Goal: Information Seeking & Learning: Learn about a topic

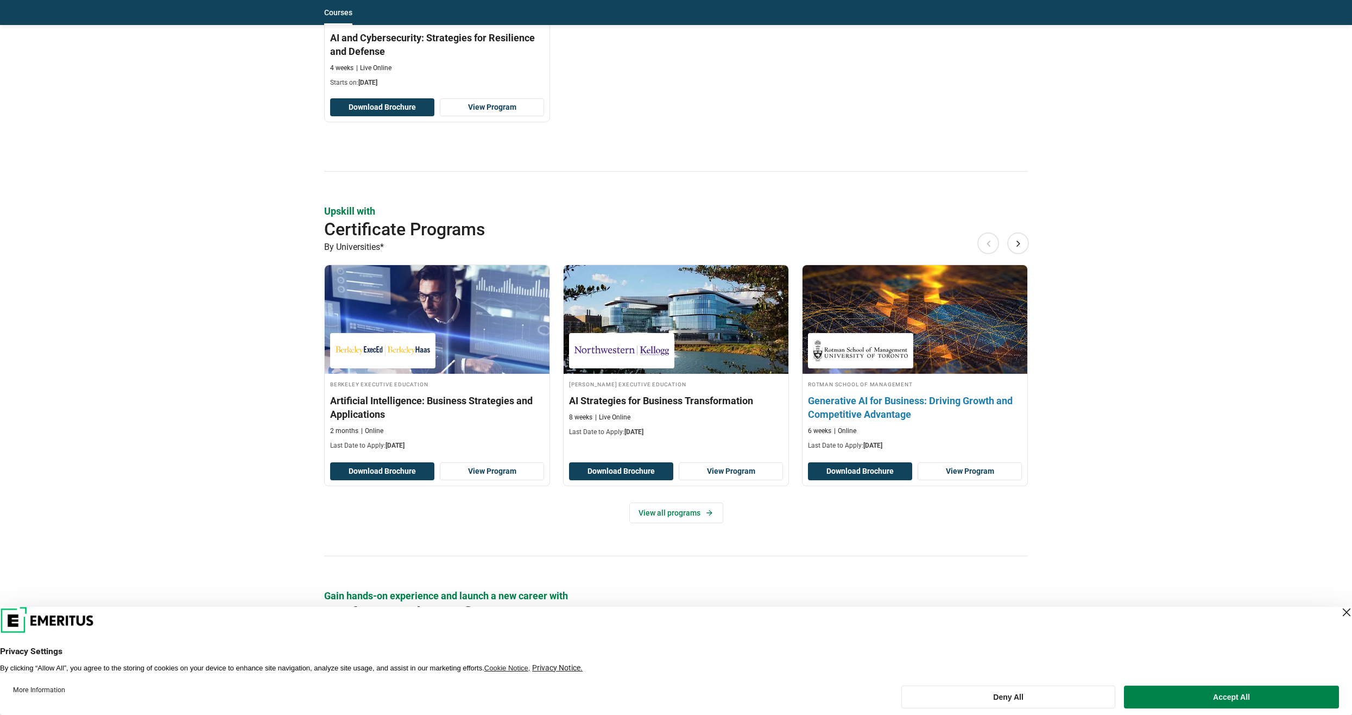
scroll to position [1195, 0]
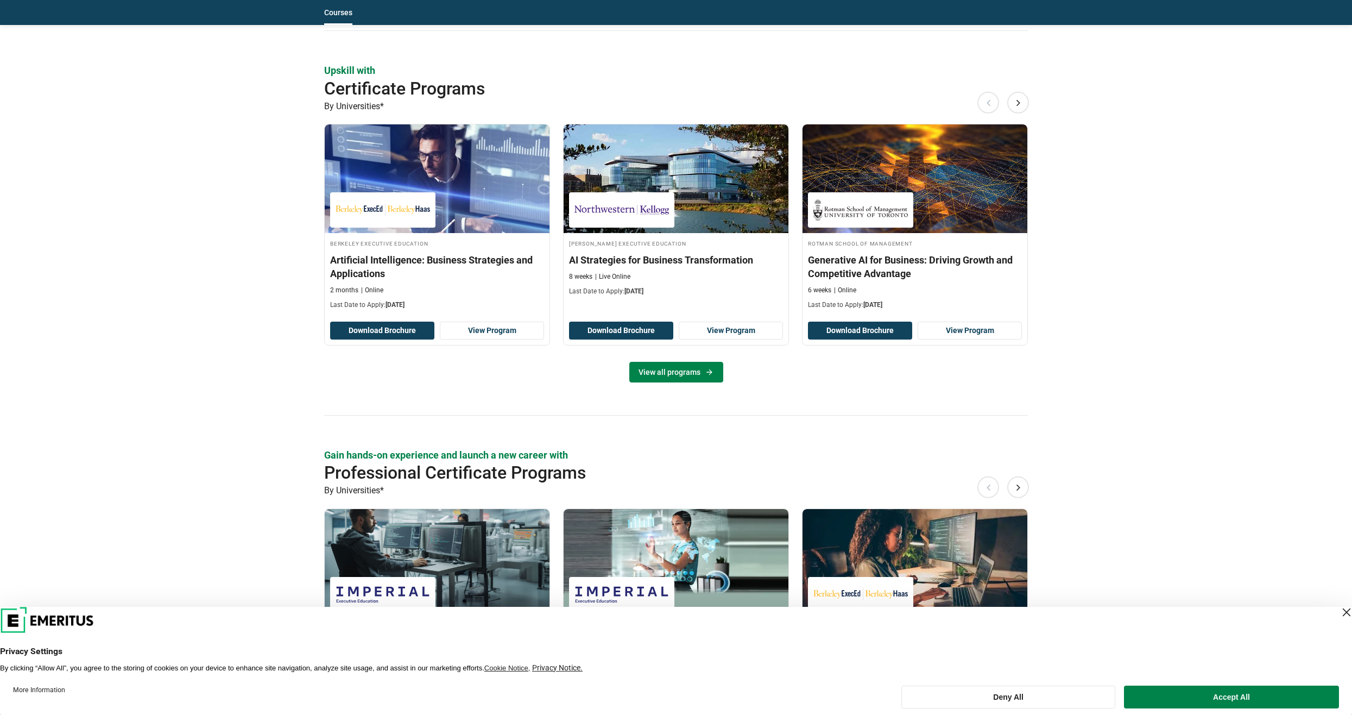
click at [689, 369] on link "View all programs" at bounding box center [676, 372] width 94 height 21
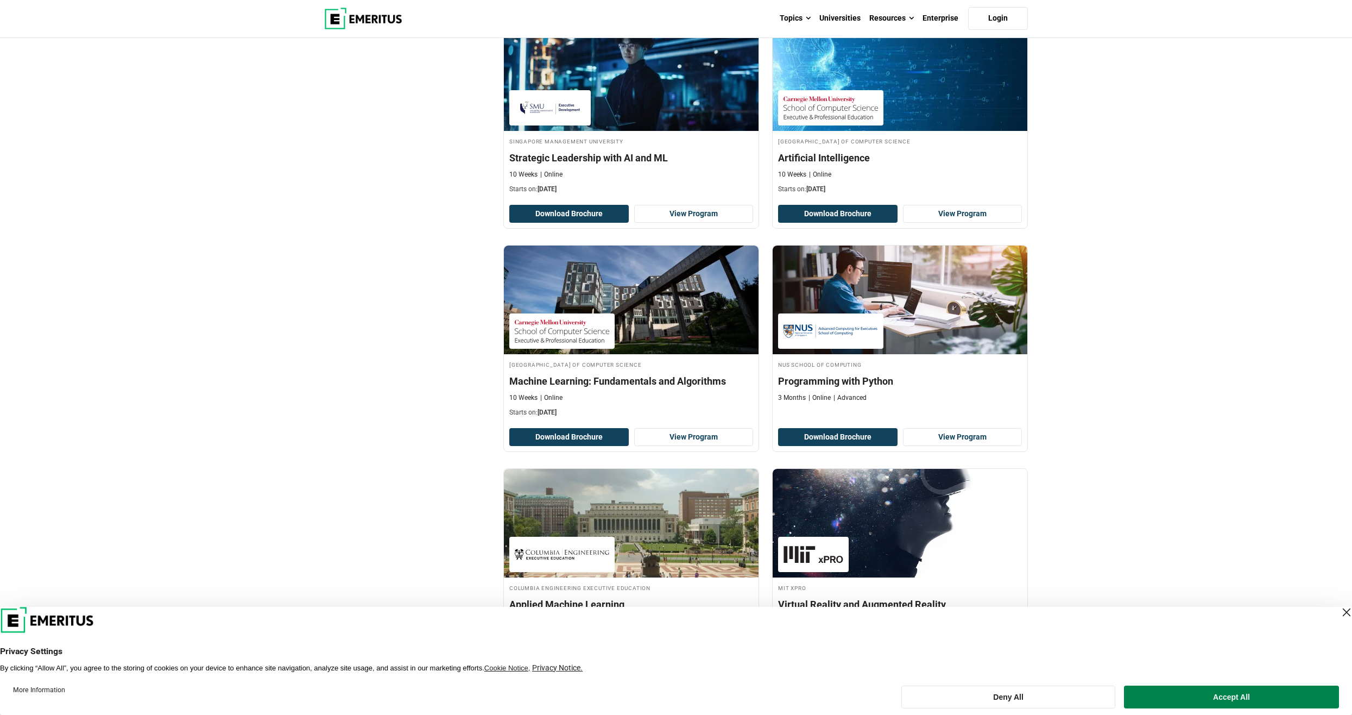
scroll to position [1955, 0]
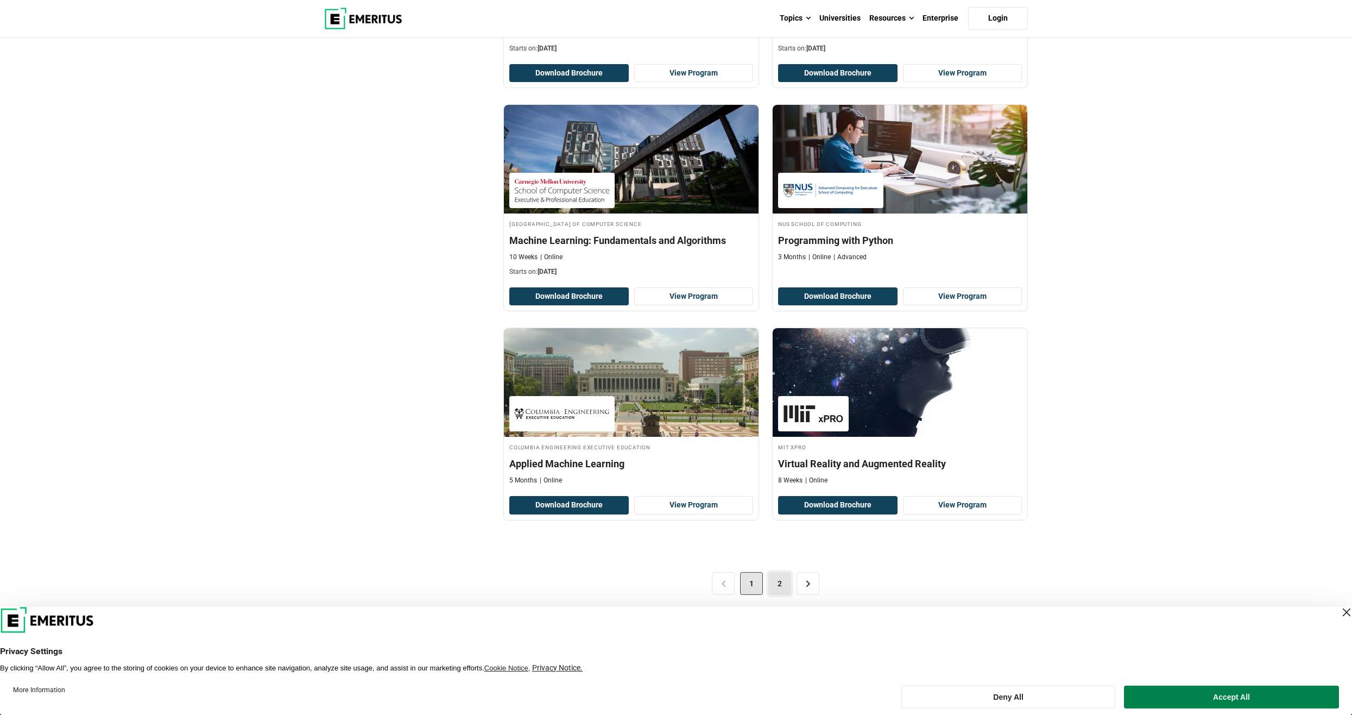
click at [773, 582] on link "2" at bounding box center [779, 583] width 23 height 23
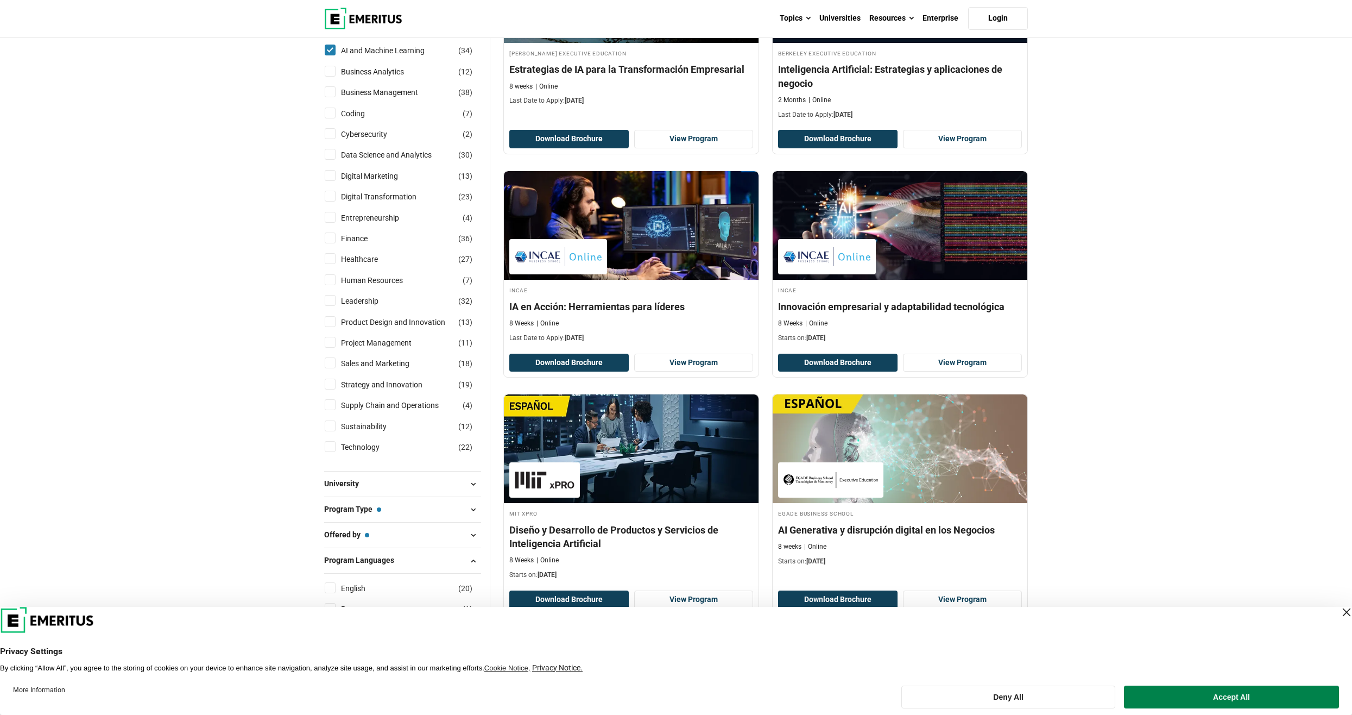
scroll to position [272, 0]
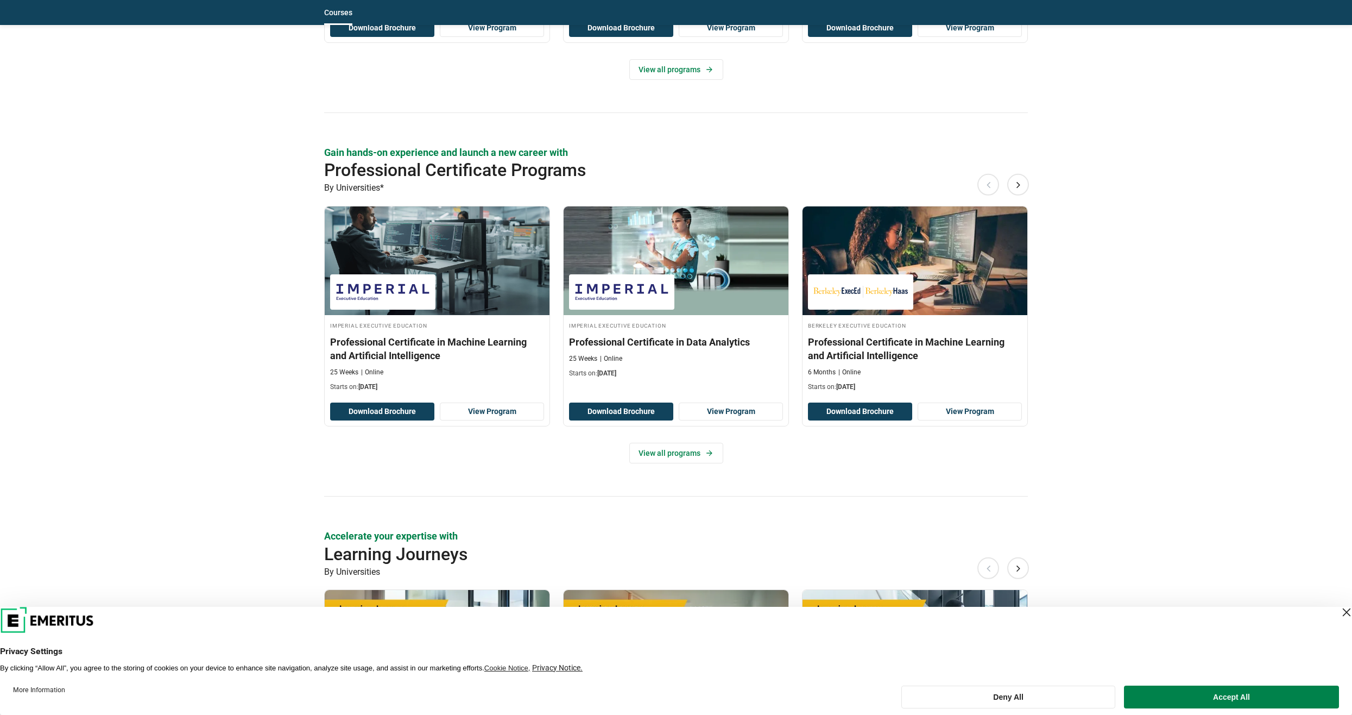
scroll to position [1629, 0]
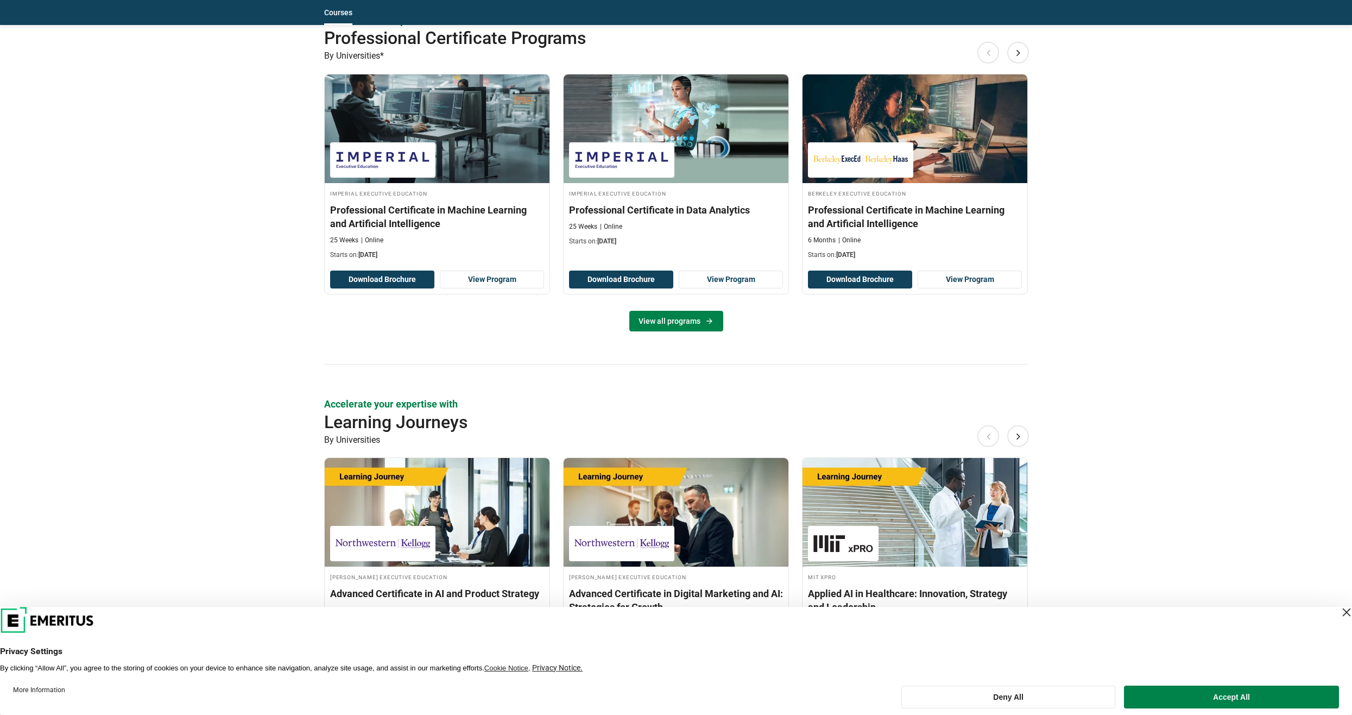
click at [695, 317] on link "View all programs" at bounding box center [676, 321] width 94 height 21
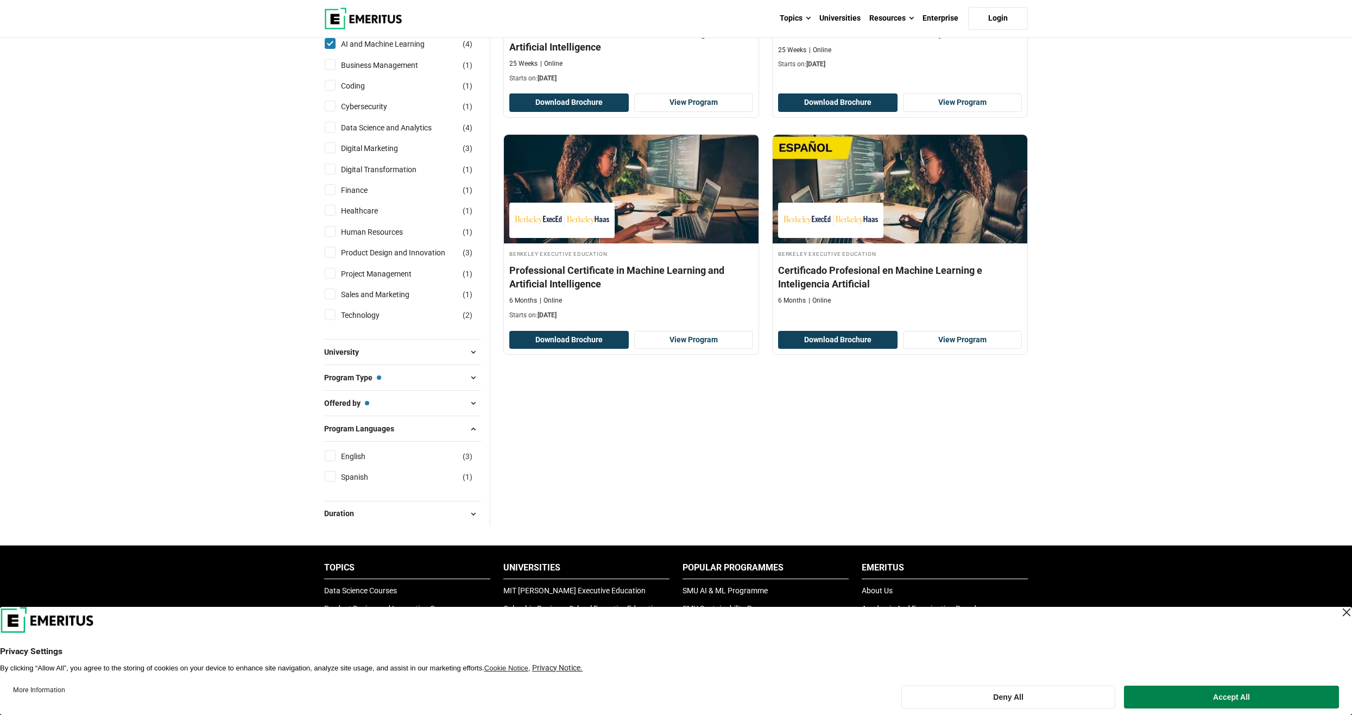
scroll to position [326, 0]
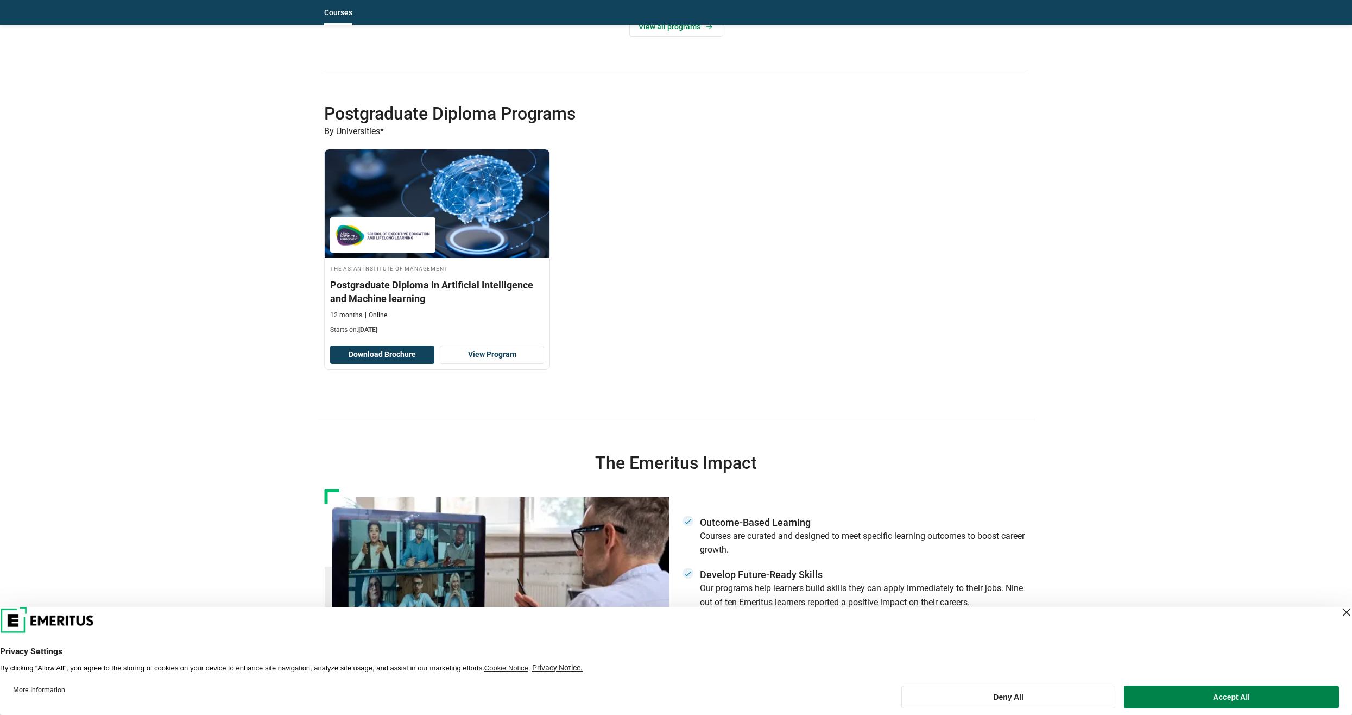
scroll to position [2281, 0]
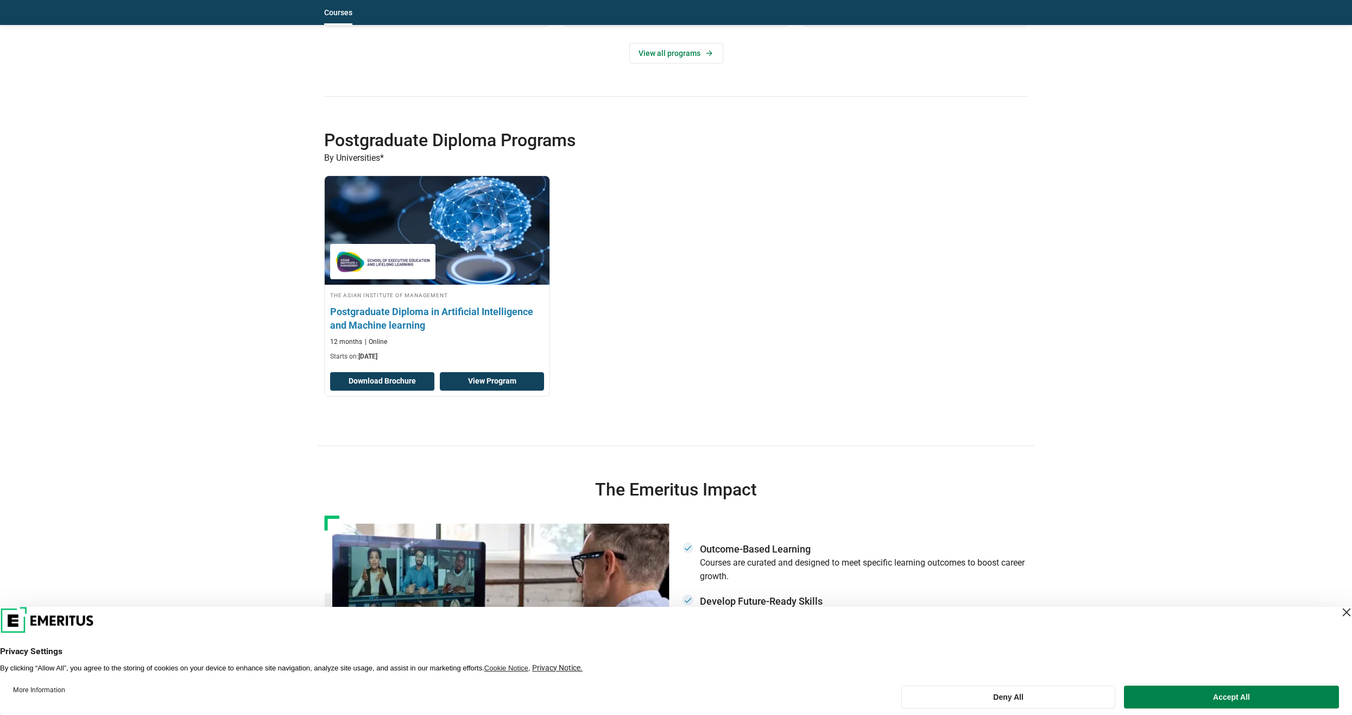
click at [476, 380] on link "View Program" at bounding box center [492, 381] width 104 height 18
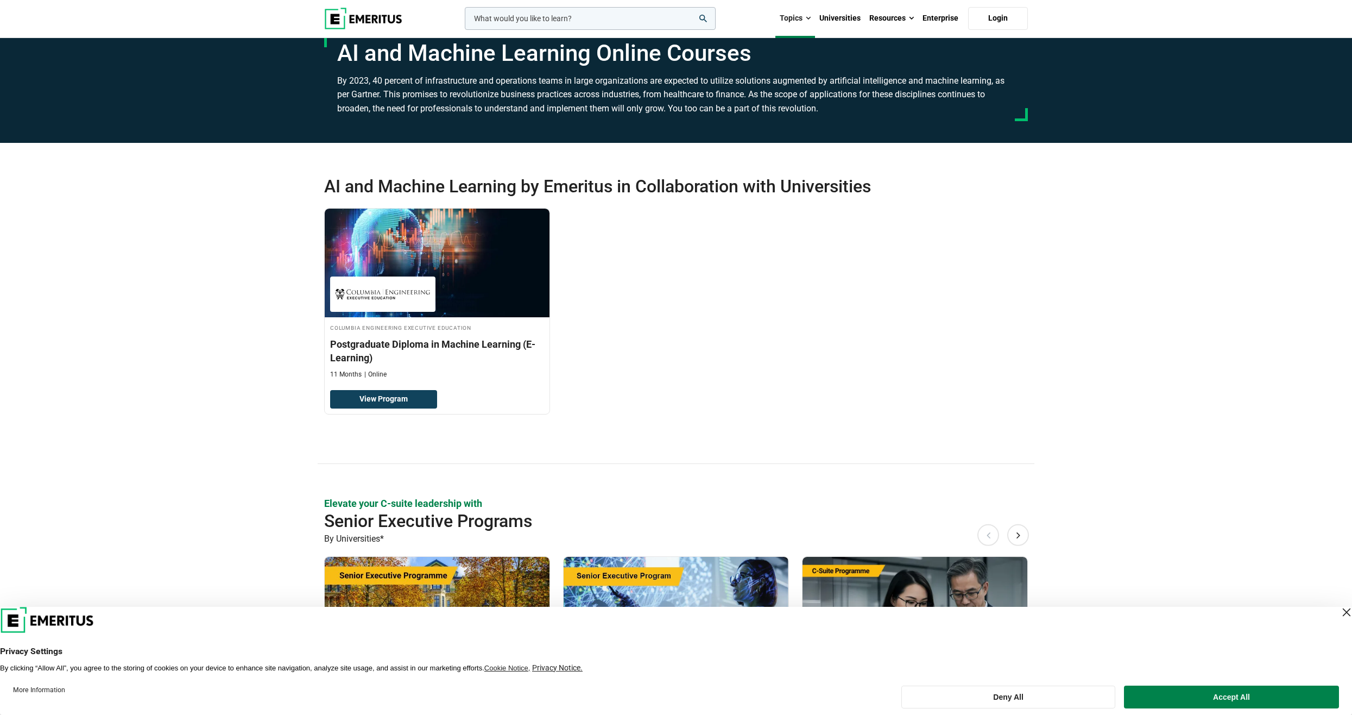
scroll to position [0, 0]
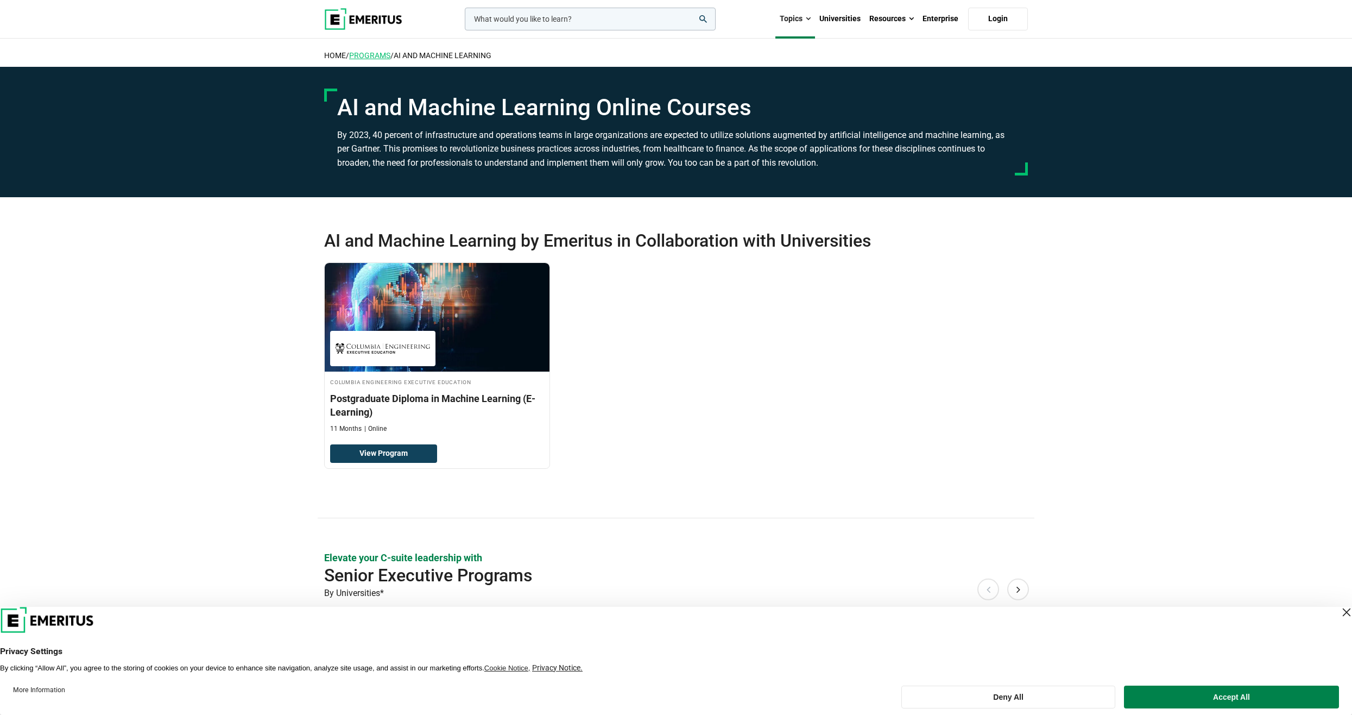
click at [374, 55] on link "Programs" at bounding box center [369, 55] width 41 height 9
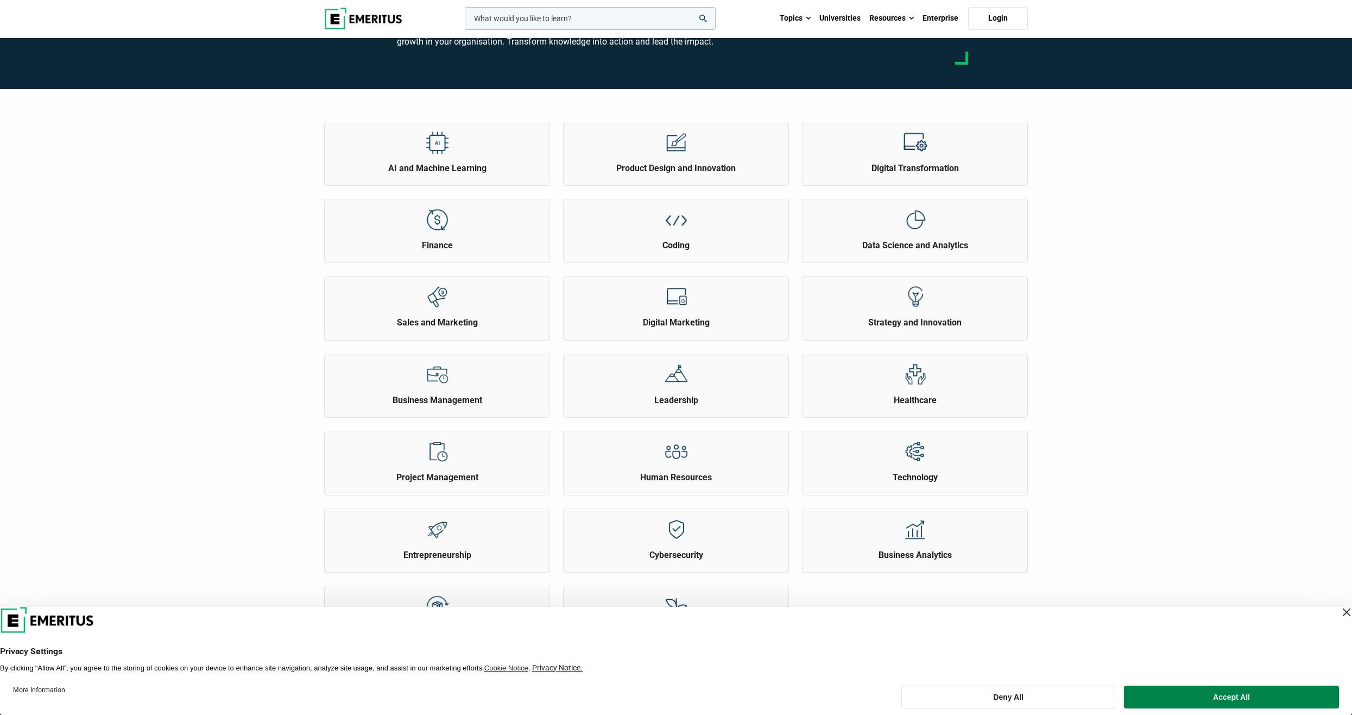
scroll to position [54, 0]
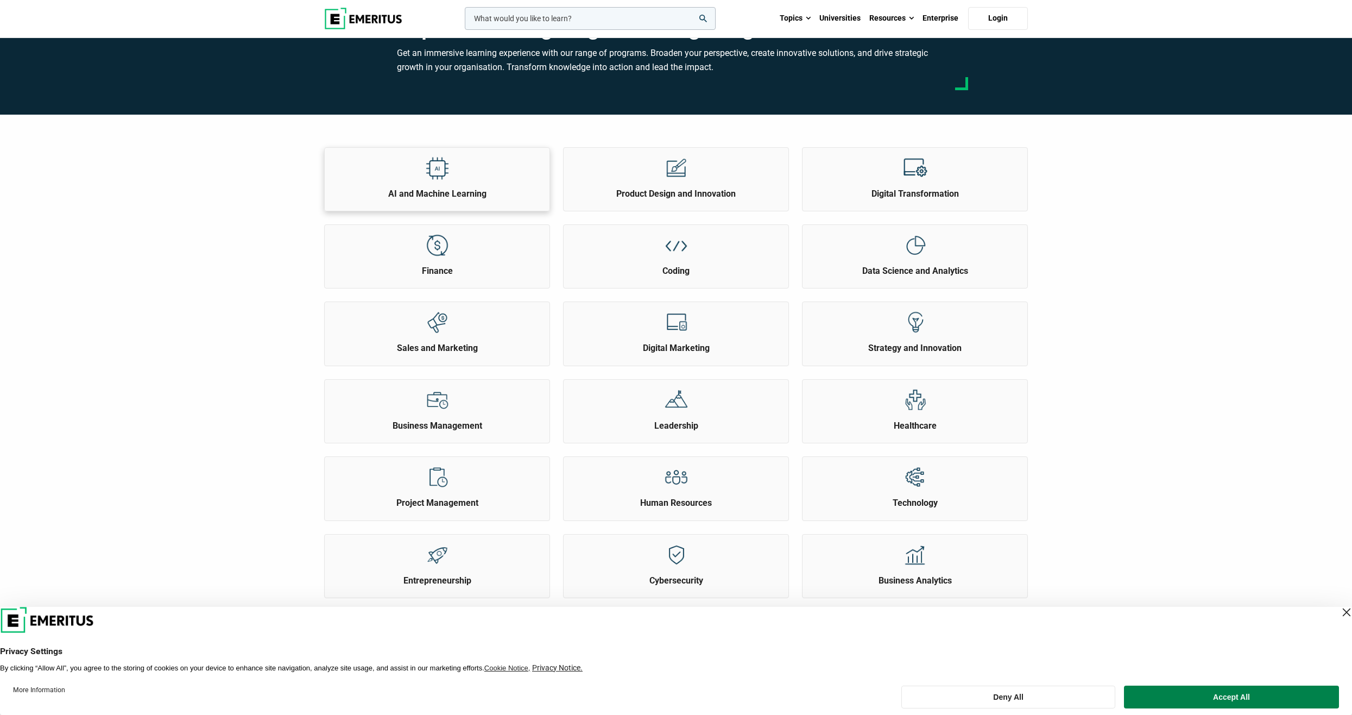
click at [430, 170] on img at bounding box center [437, 168] width 24 height 24
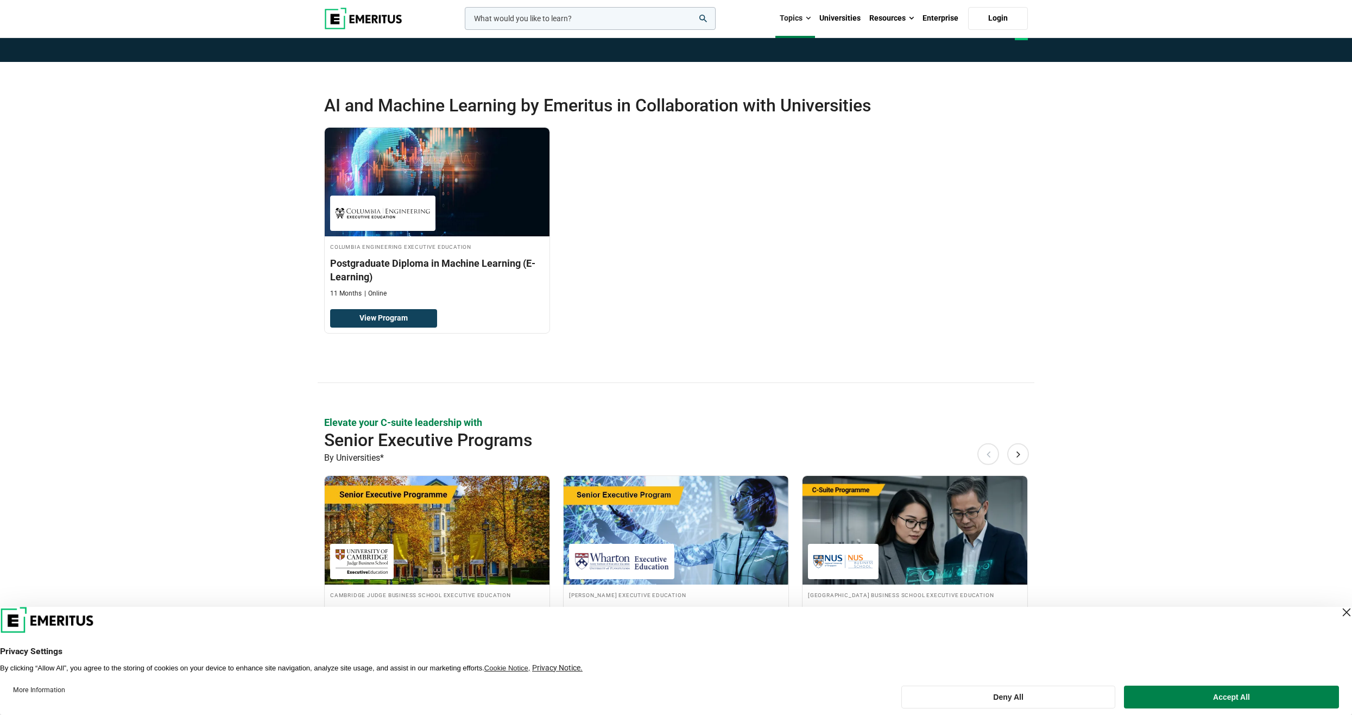
scroll to position [163, 0]
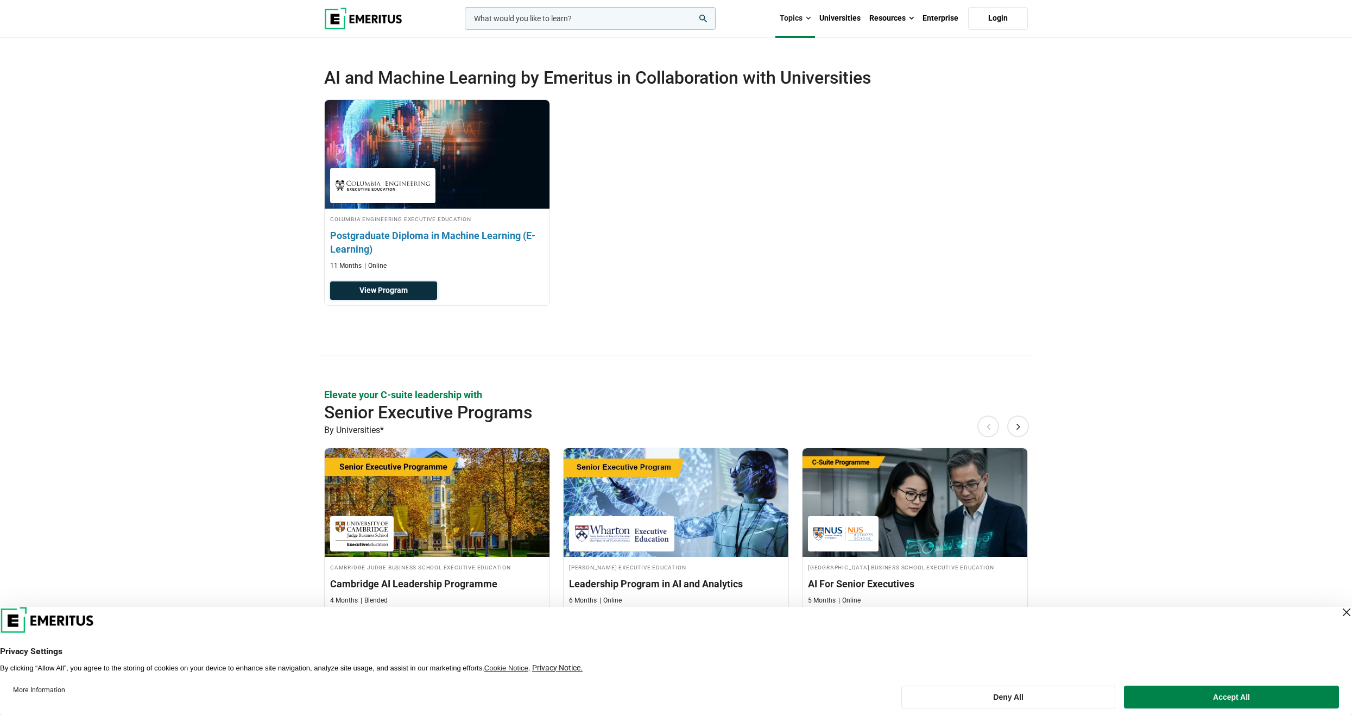
click at [417, 287] on link "View Program" at bounding box center [383, 290] width 107 height 18
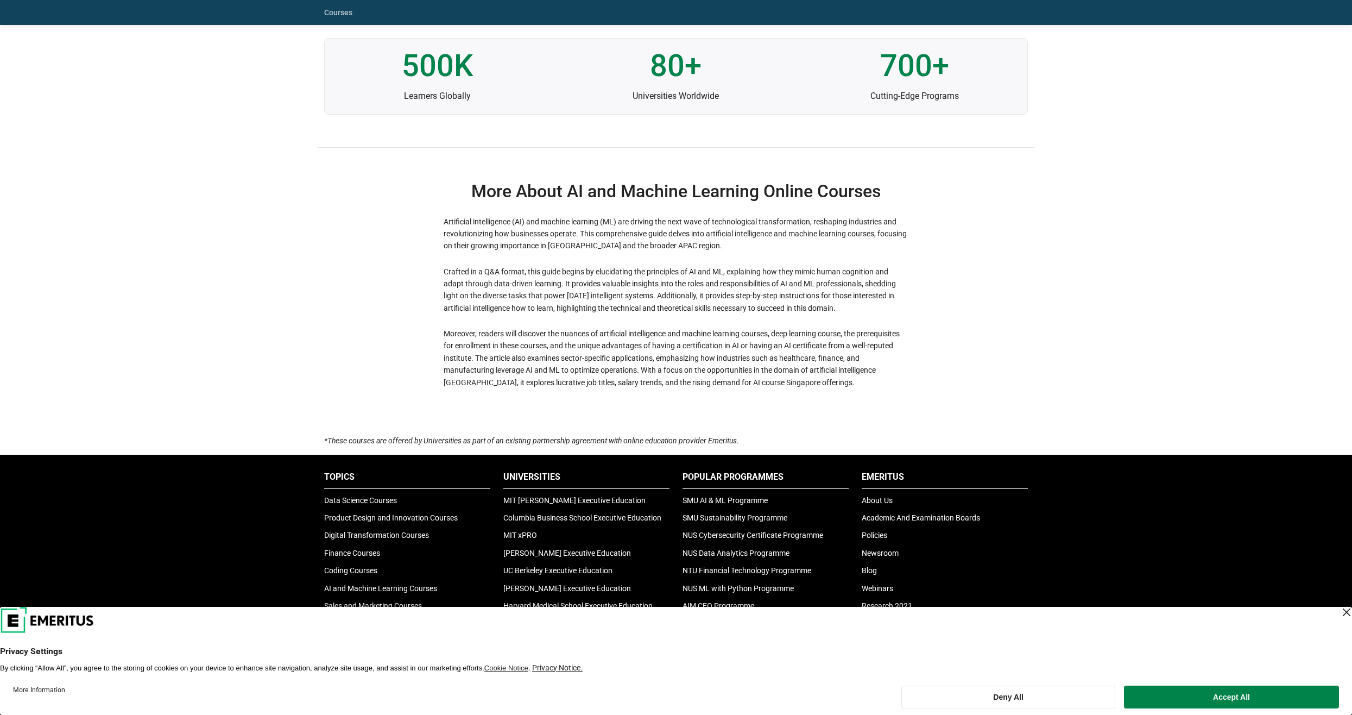
scroll to position [3149, 0]
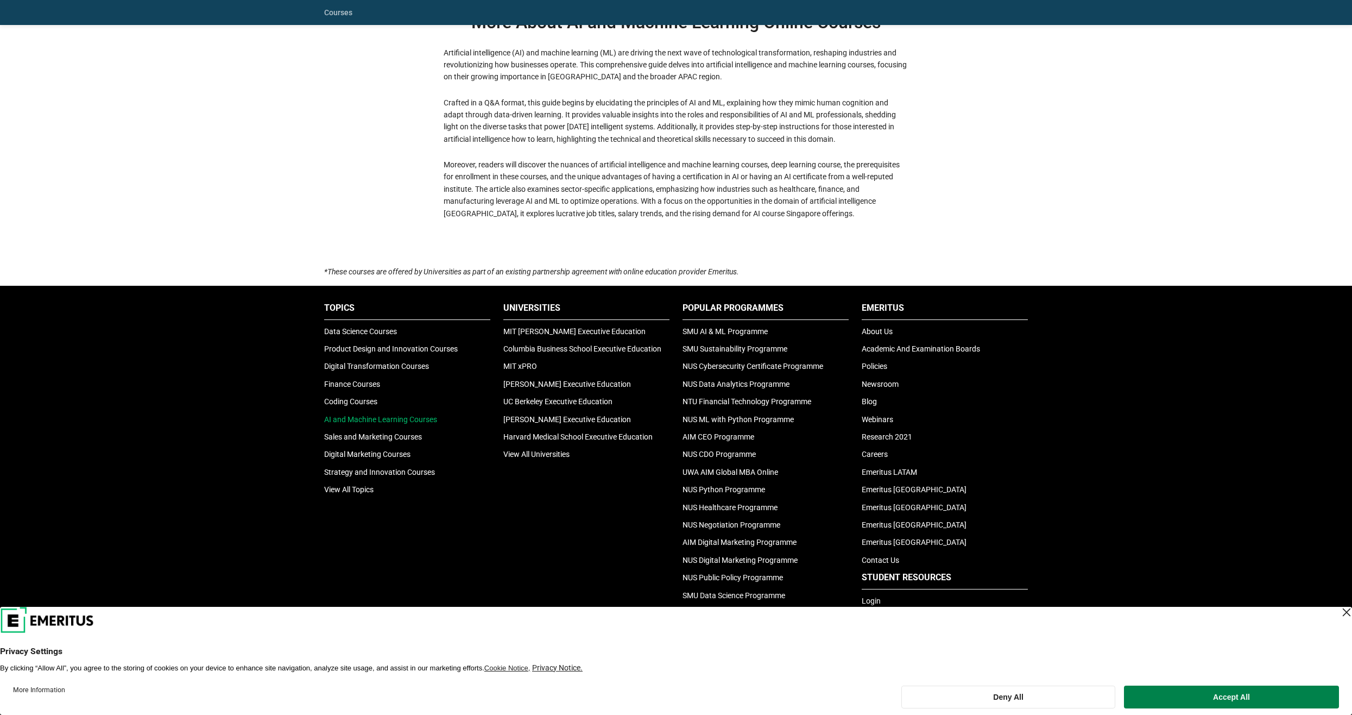
click at [401, 416] on link "AI and Machine Learning Courses" at bounding box center [380, 419] width 113 height 9
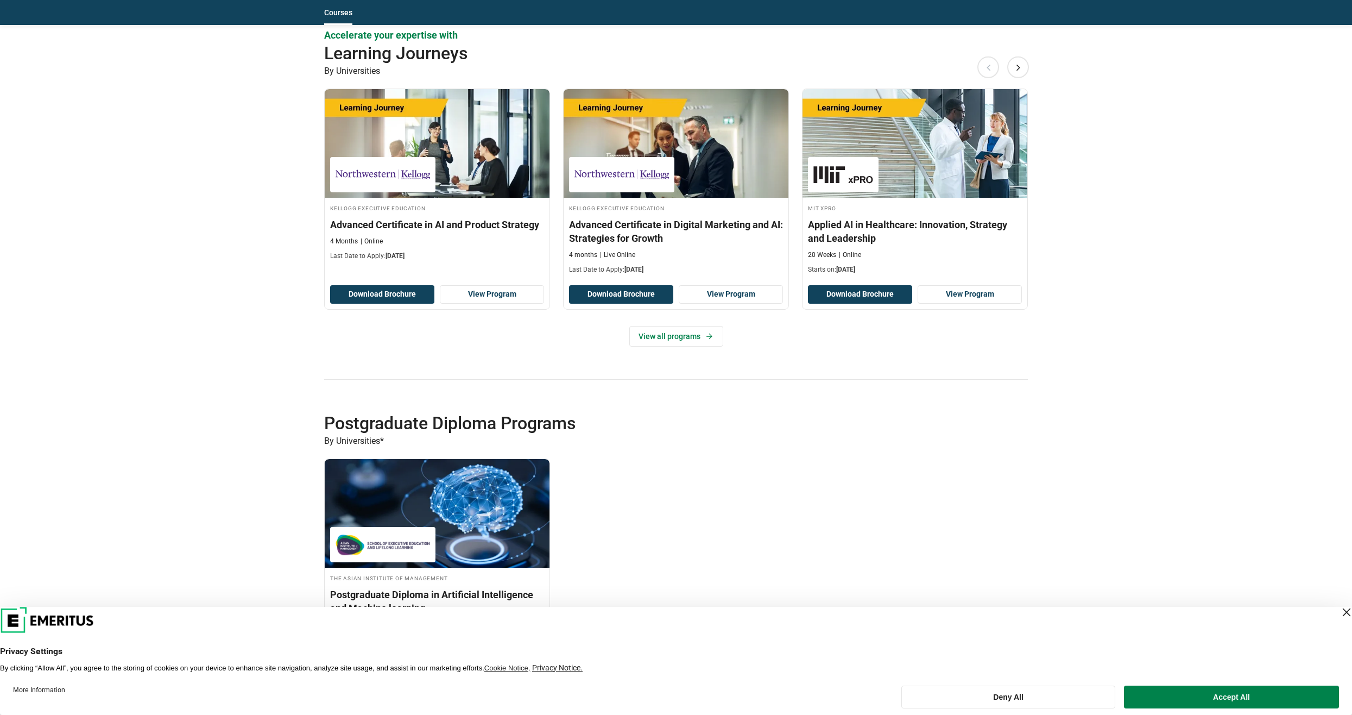
scroll to position [1846, 0]
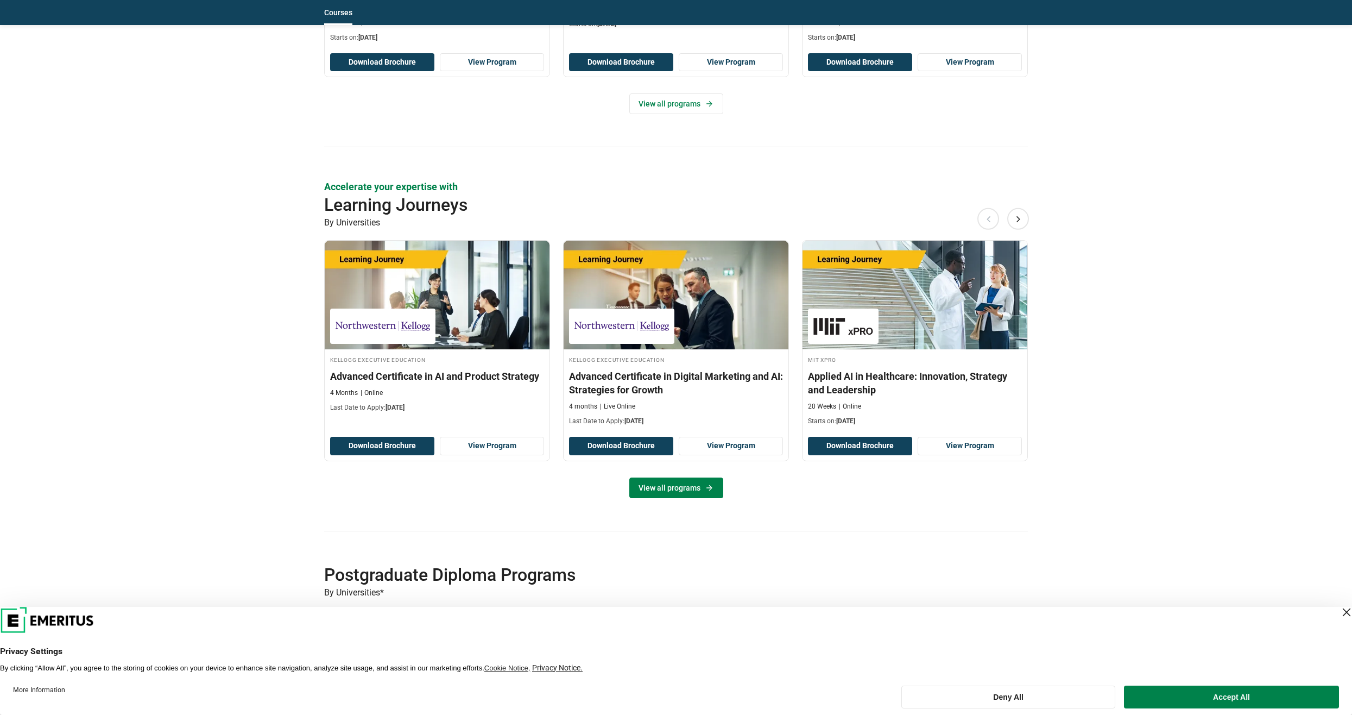
click at [676, 485] on link "View all programs" at bounding box center [676, 487] width 94 height 21
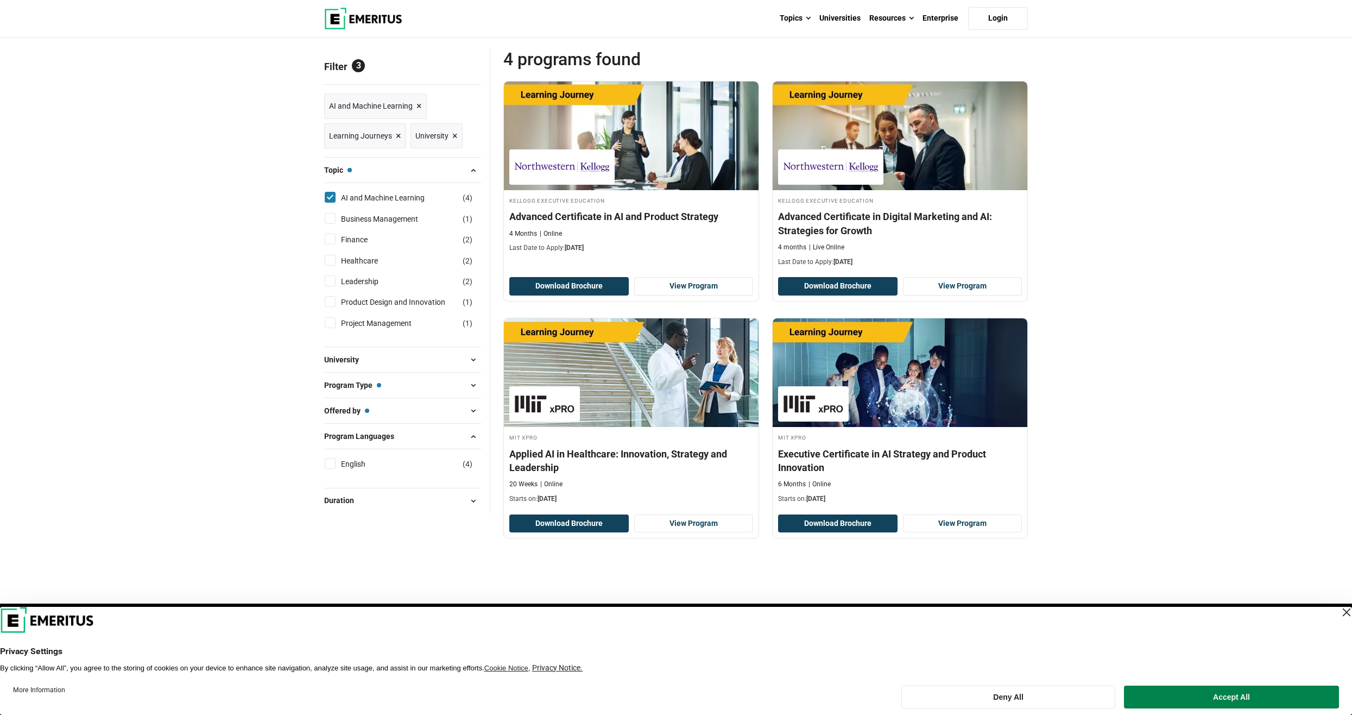
scroll to position [109, 0]
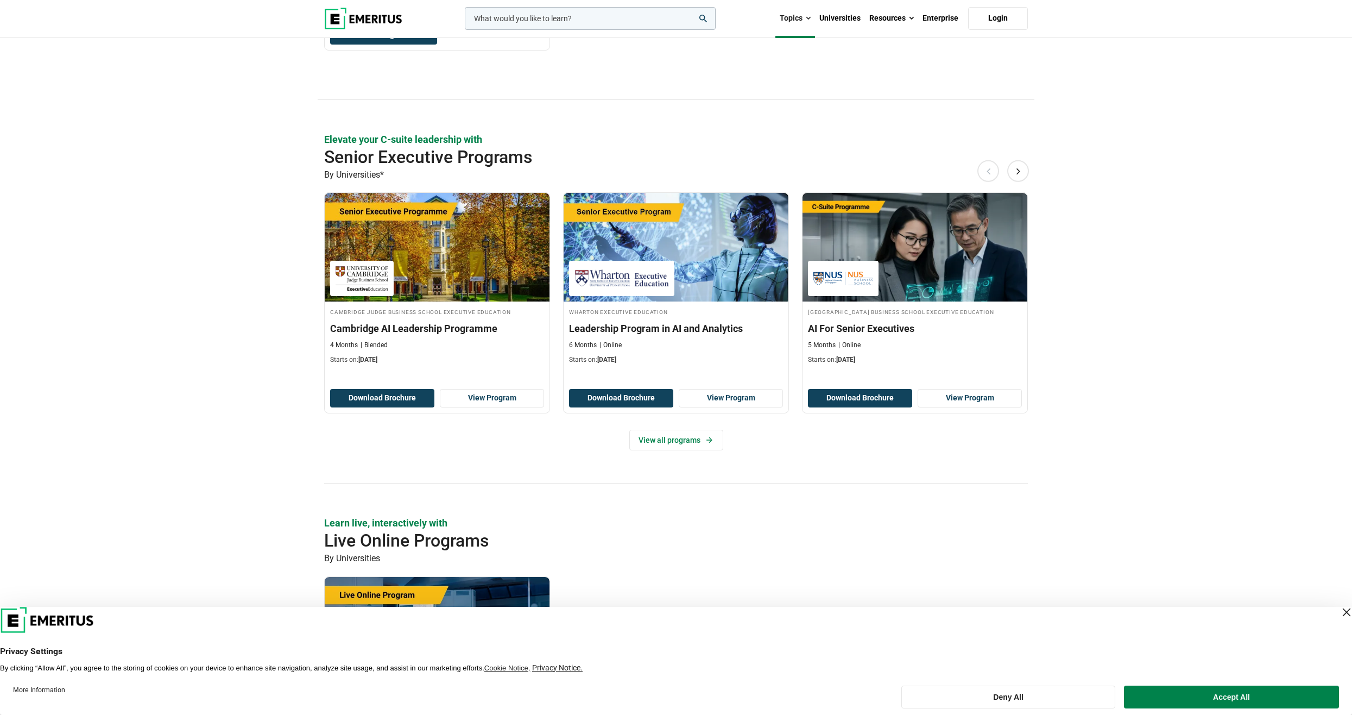
scroll to position [1846, 0]
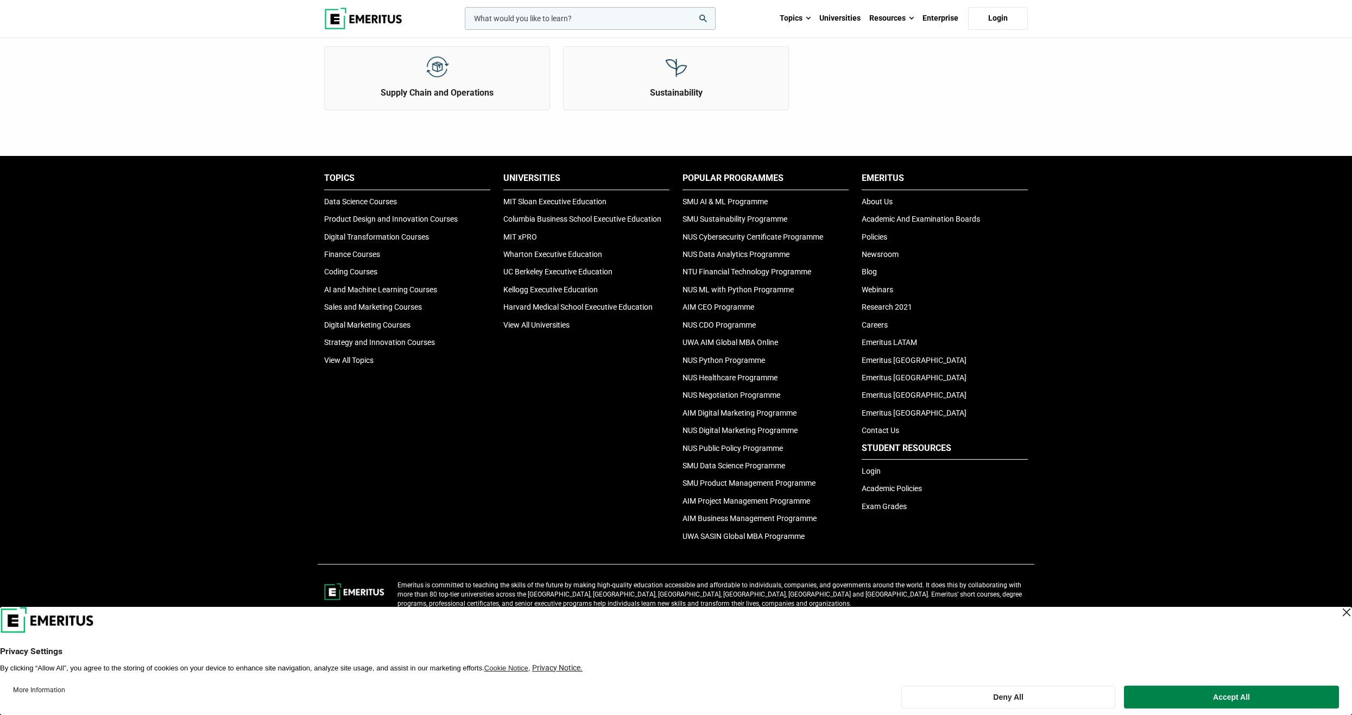
scroll to position [636, 0]
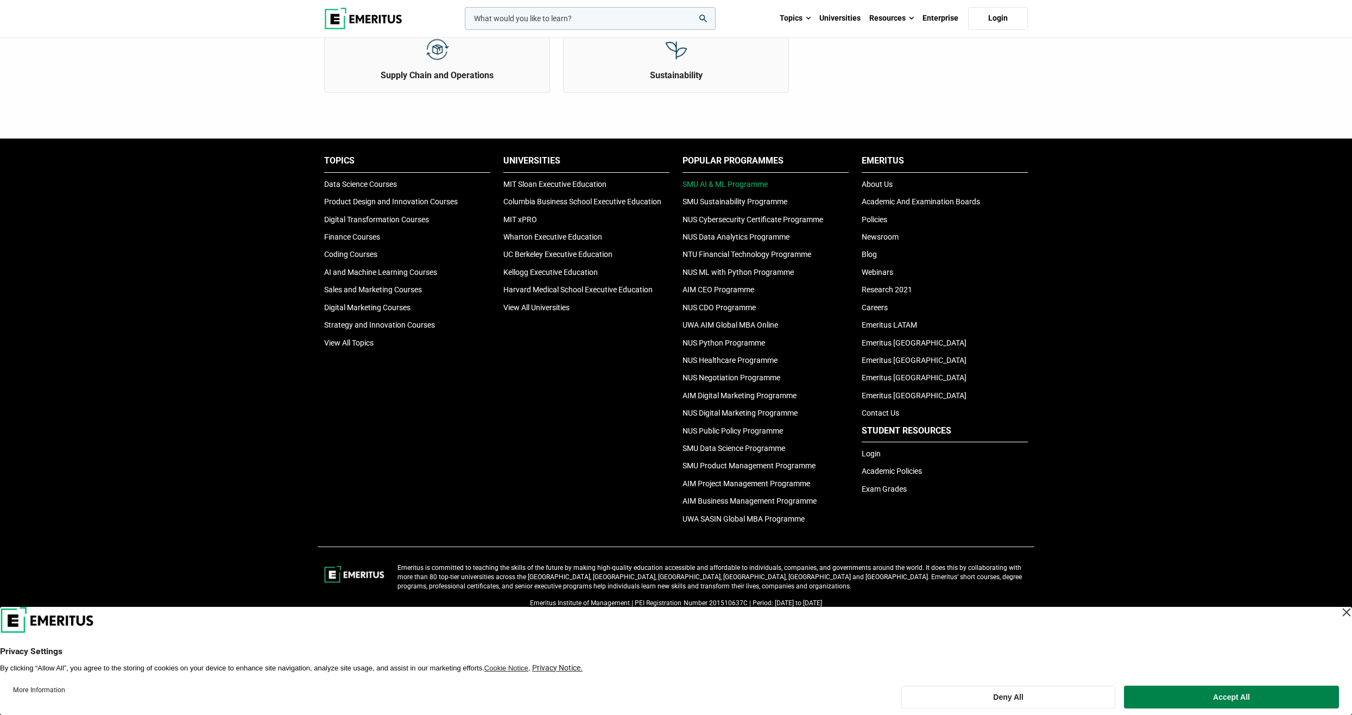
click at [747, 186] on link "SMU AI & ML Programme" at bounding box center [725, 184] width 85 height 9
